Goal: Check status

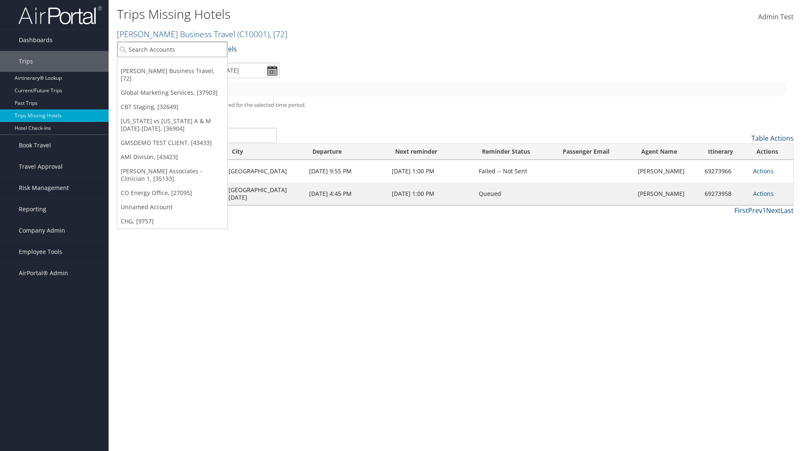
click at [172, 49] on input "search" at bounding box center [172, 49] width 110 height 15
type input "[PERSON_NAME] Business Travel"
click at [184, 72] on div "Account" at bounding box center [184, 72] width 142 height 8
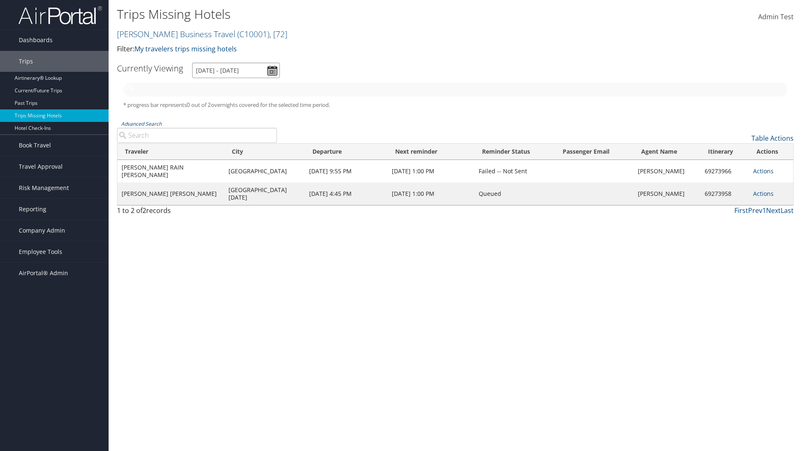
click at [236, 70] on input "9/9/2025 - 12/9/2025" at bounding box center [236, 70] width 88 height 15
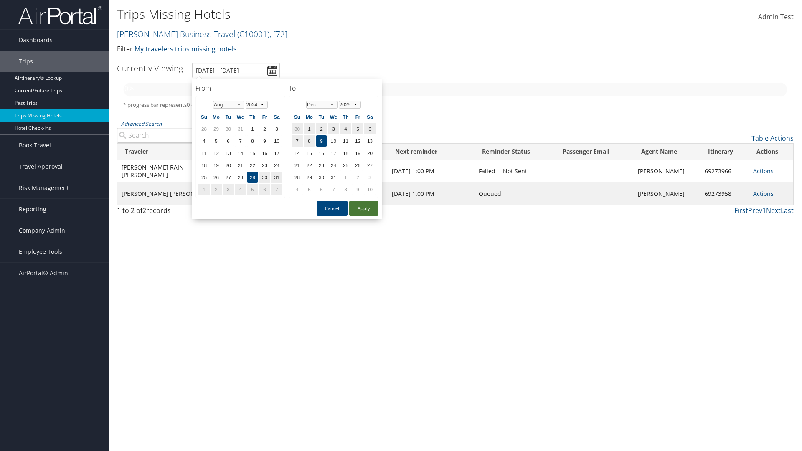
click at [364, 208] on button "Apply" at bounding box center [363, 208] width 29 height 15
type input "8/29/2024 - 12/9/2025"
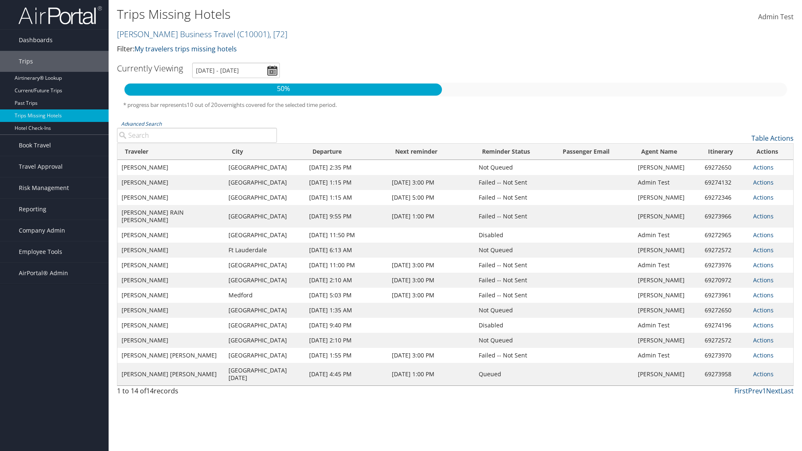
click at [762, 171] on link "Actions" at bounding box center [763, 167] width 20 height 8
click at [0, 0] on link "View Itinerary" at bounding box center [0, 0] width 0 height 0
